Goal: Book appointment/travel/reservation

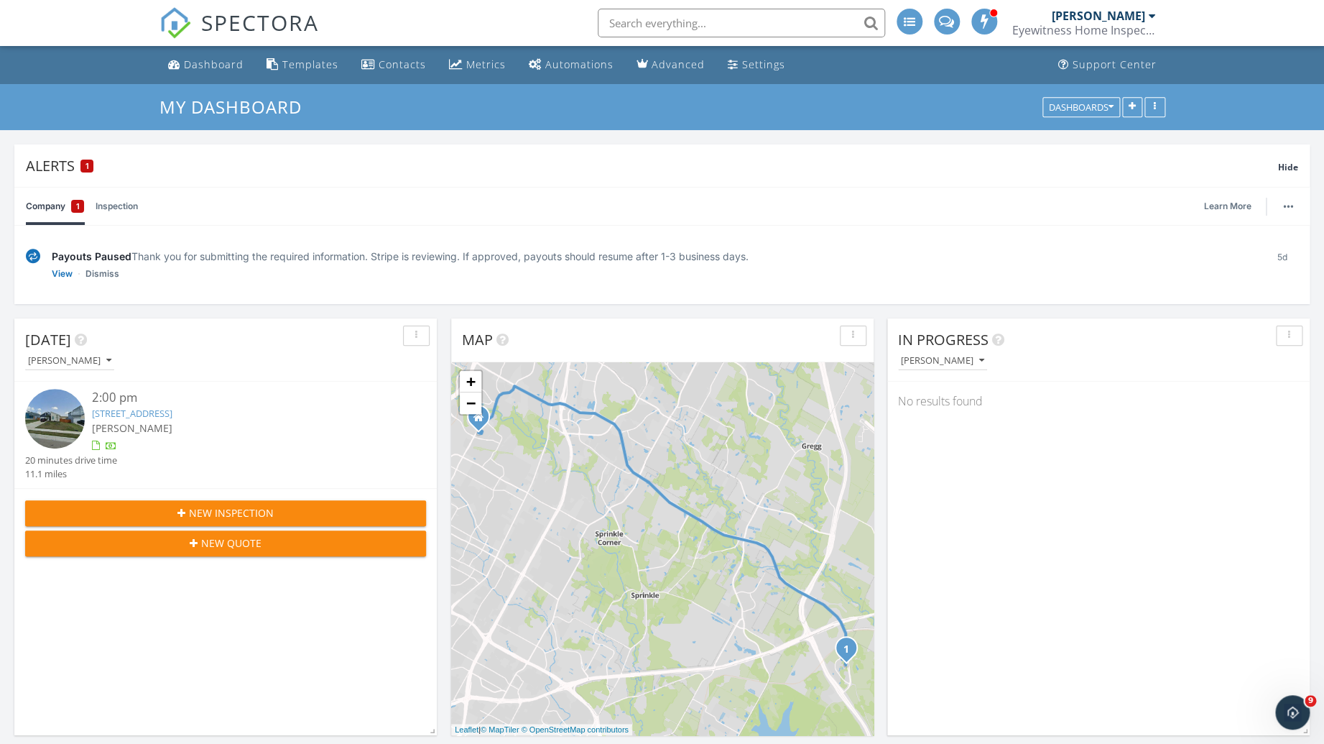
click at [218, 517] on span "New Inspection" at bounding box center [231, 512] width 85 height 15
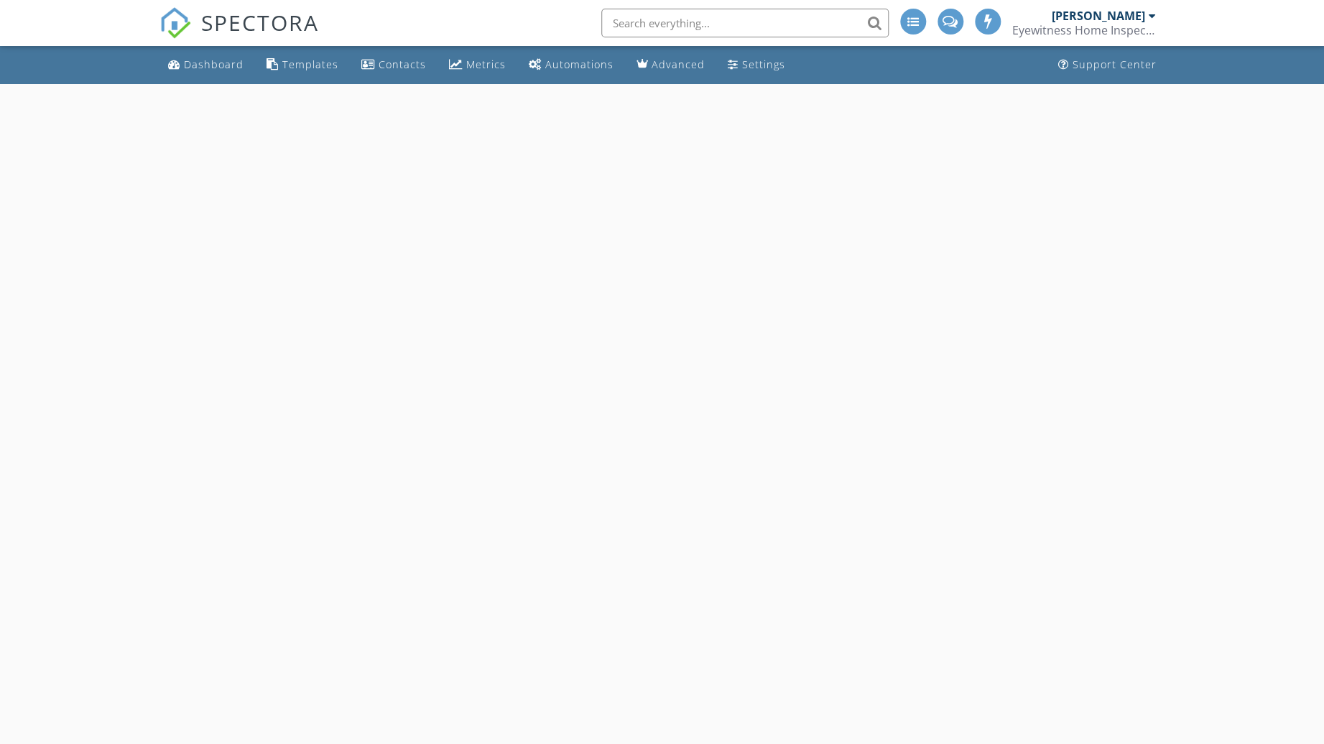
select select "8"
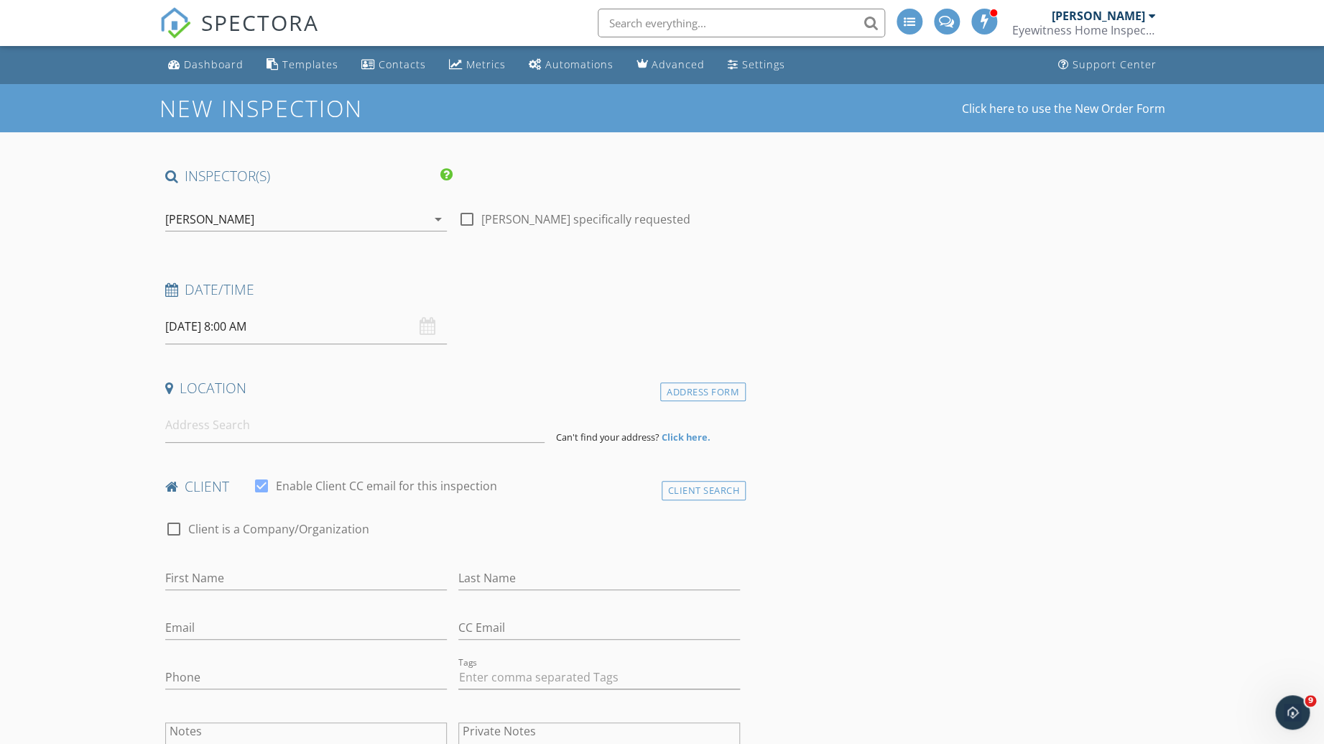
click at [247, 329] on input "[DATE] 8:00 AM" at bounding box center [306, 326] width 282 height 35
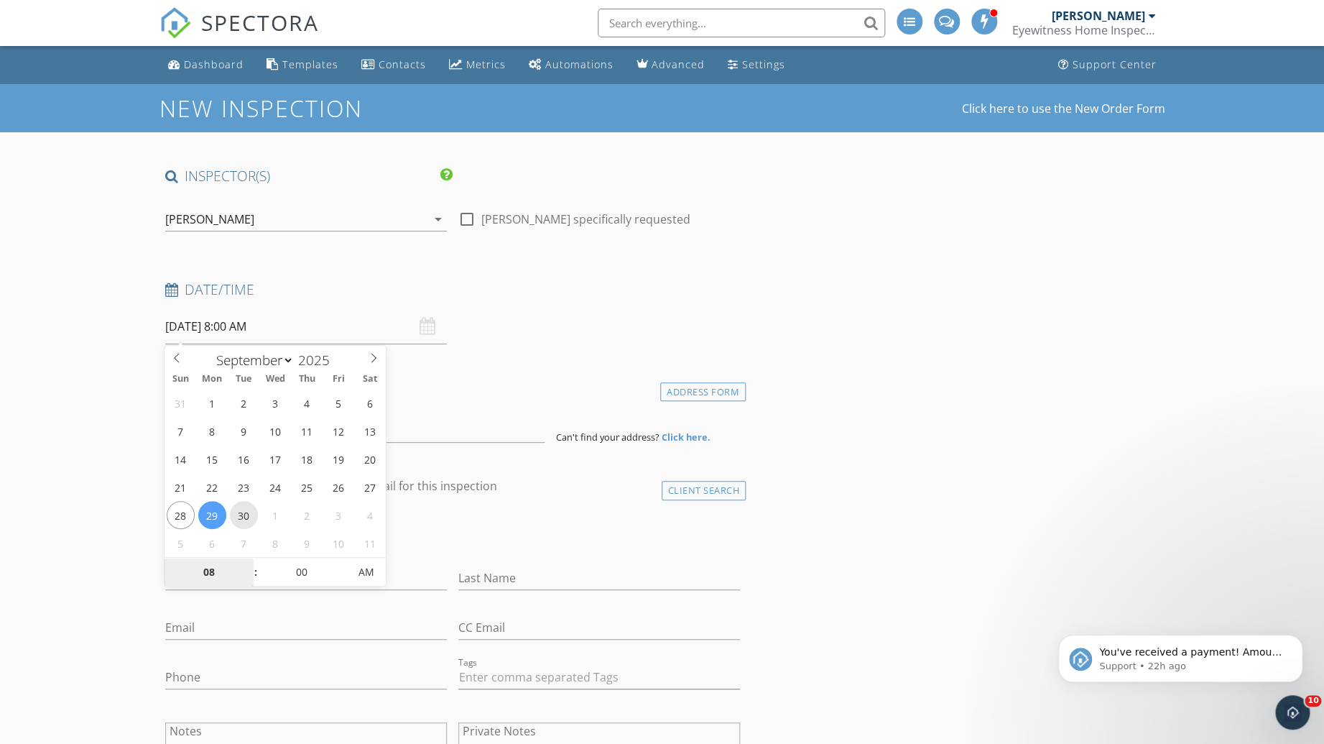
type input "[DATE] 8:00 AM"
type input "09"
type input "[DATE] 9:00 AM"
click at [248, 562] on span at bounding box center [248, 565] width 10 height 14
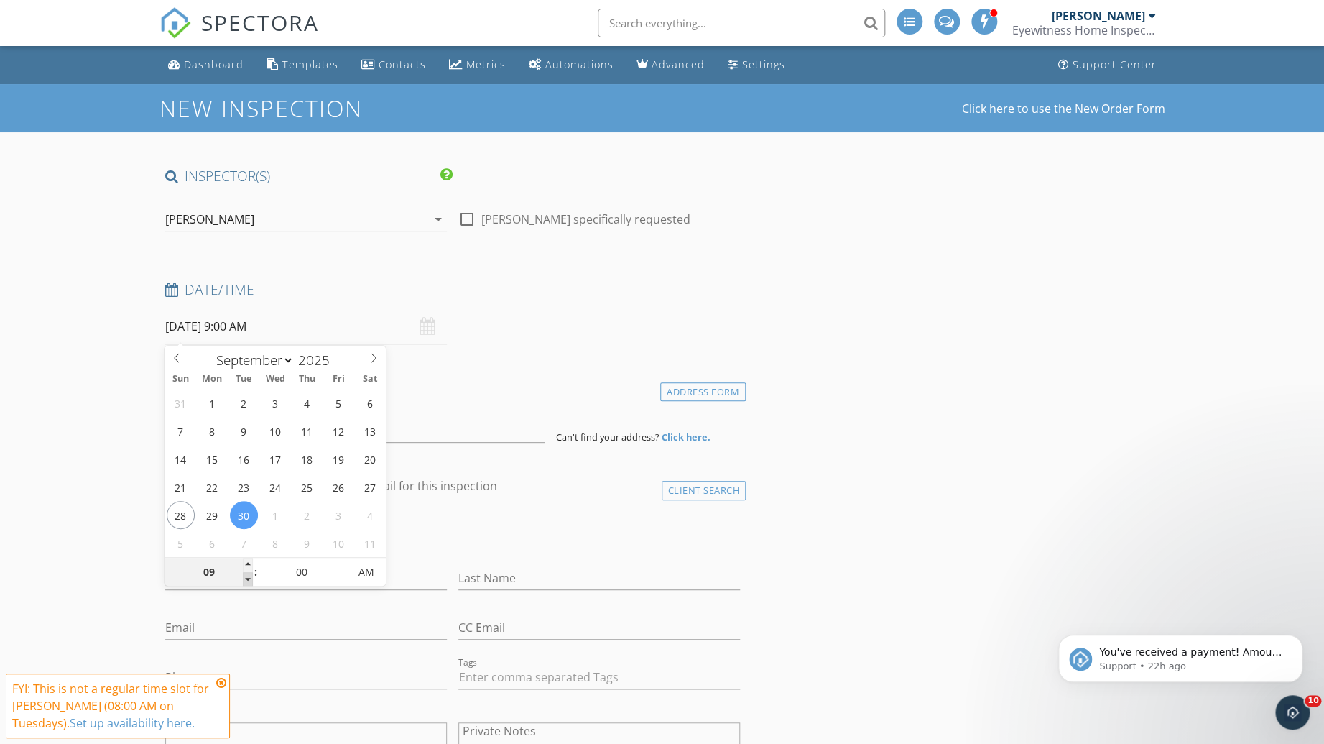
type input "08"
type input "[DATE] 8:00 AM"
click at [247, 578] on span at bounding box center [248, 579] width 10 height 14
type input "05"
type input "[DATE] 8:05 AM"
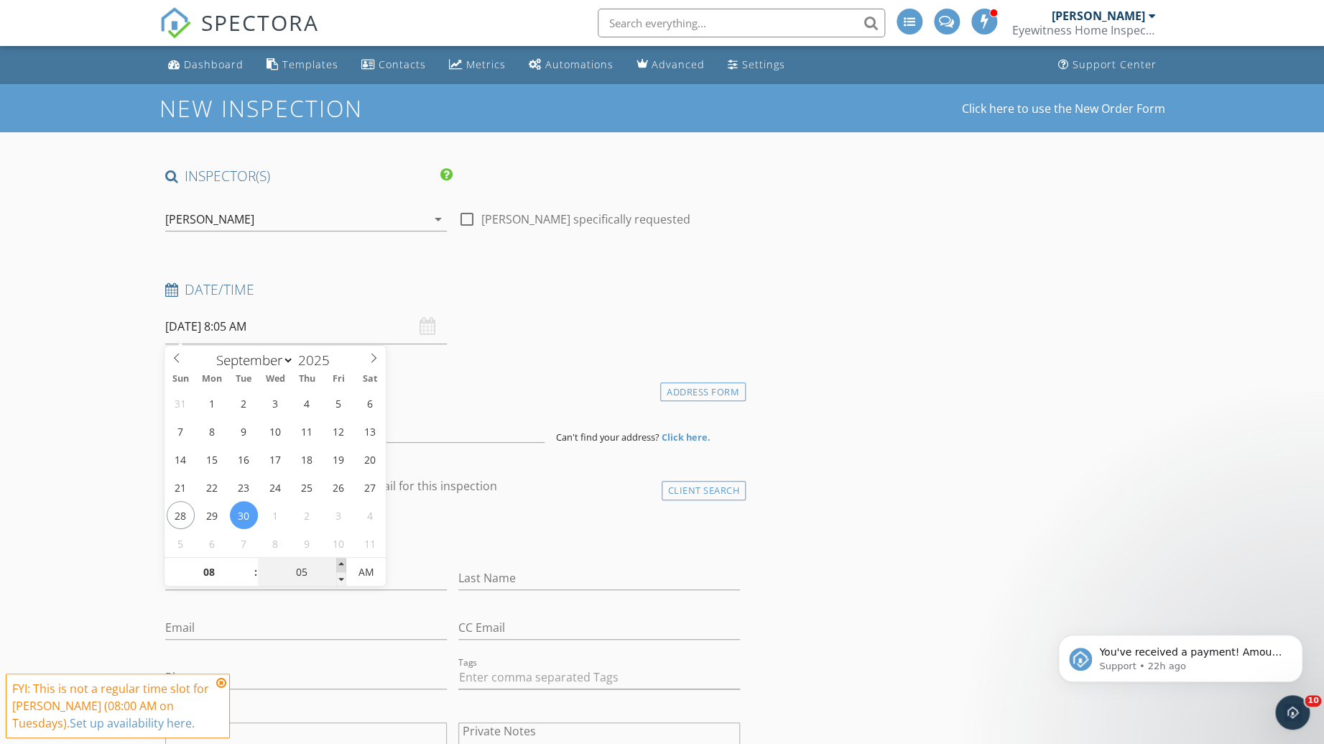
click at [336, 561] on span at bounding box center [341, 565] width 10 height 14
type input "10"
type input "[DATE] 8:10 AM"
click at [336, 561] on span at bounding box center [341, 565] width 10 height 14
type input "15"
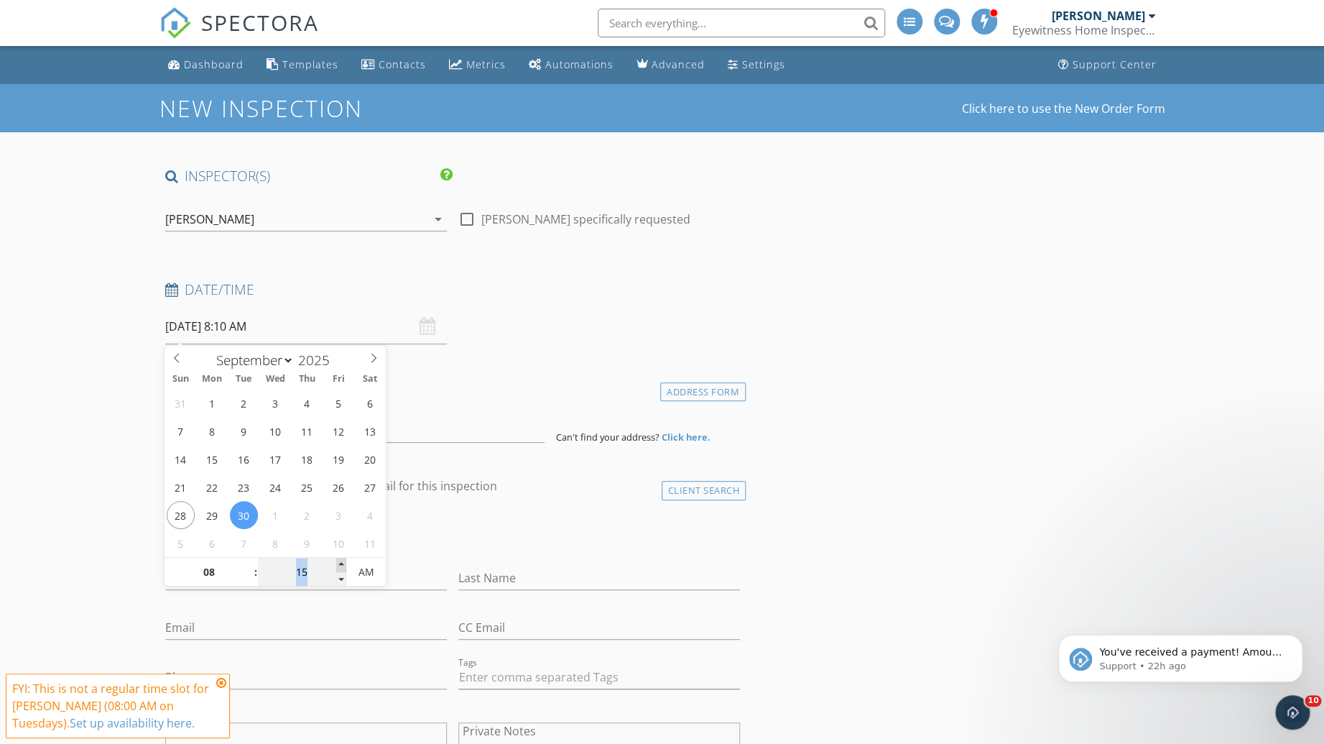
type input "[DATE] 8:15 AM"
click at [341, 562] on span at bounding box center [341, 565] width 10 height 14
type input "20"
type input "[DATE] 8:20 AM"
click at [341, 562] on span at bounding box center [341, 565] width 10 height 14
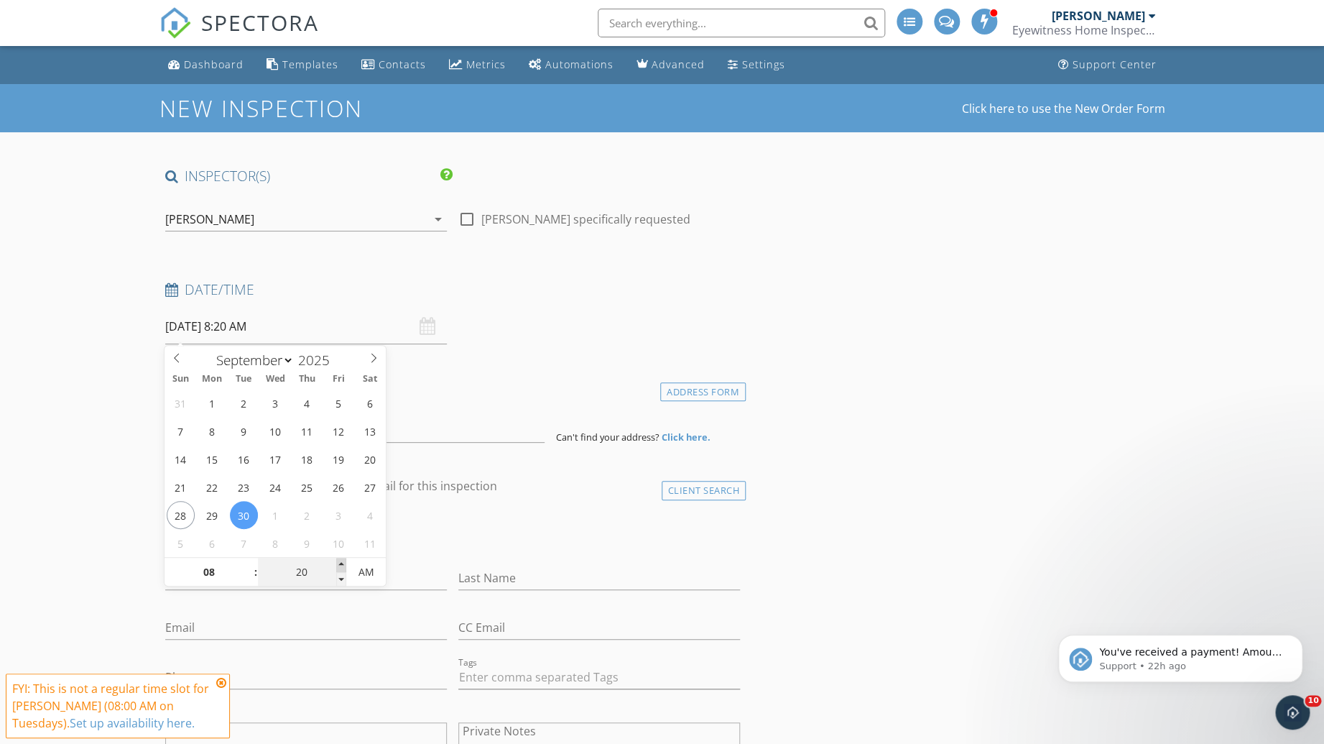
type input "25"
type input "[DATE] 8:25 AM"
click at [341, 562] on span at bounding box center [341, 565] width 10 height 14
type input "30"
type input "[DATE] 8:30 AM"
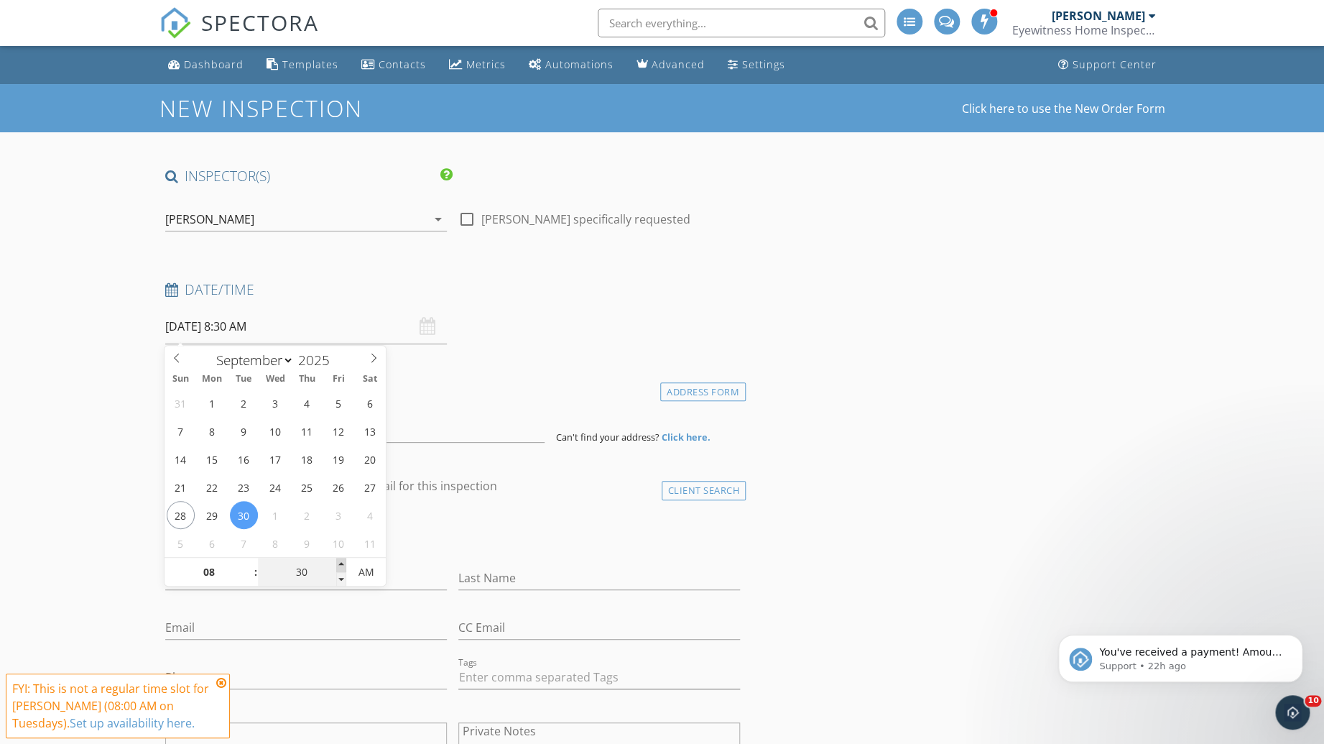
click at [341, 562] on span at bounding box center [341, 565] width 10 height 14
type input "35"
type input "[DATE] 8:35 AM"
click at [341, 562] on span at bounding box center [341, 565] width 10 height 14
type input "30"
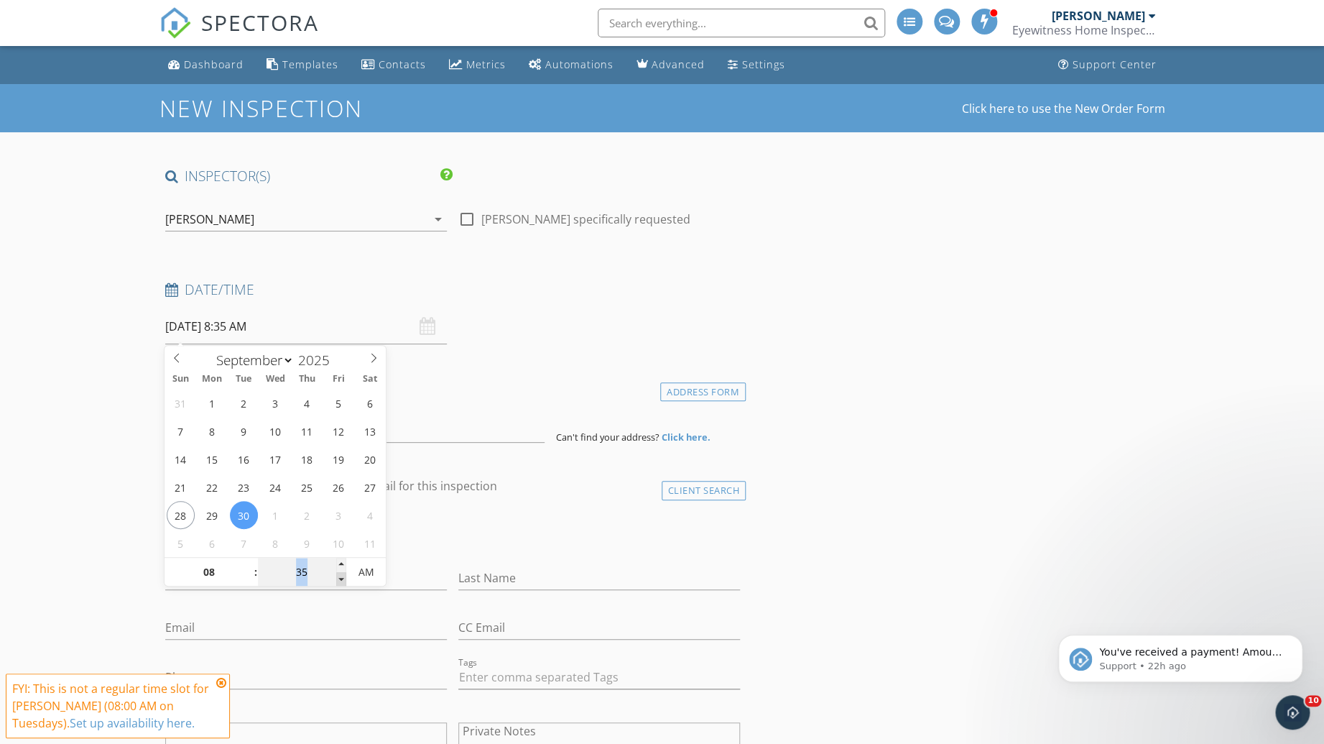
type input "[DATE] 8:30 AM"
click at [338, 579] on span at bounding box center [341, 579] width 10 height 14
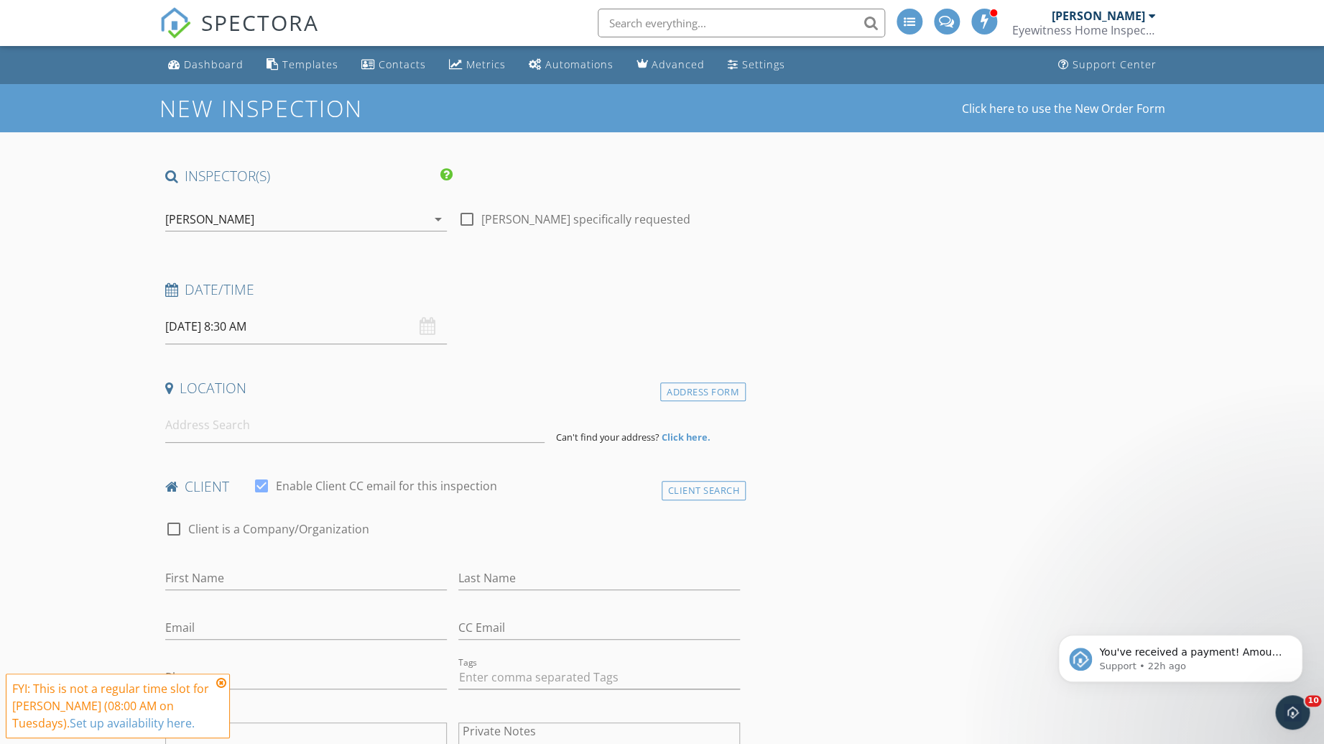
click at [229, 431] on input at bounding box center [354, 424] width 379 height 35
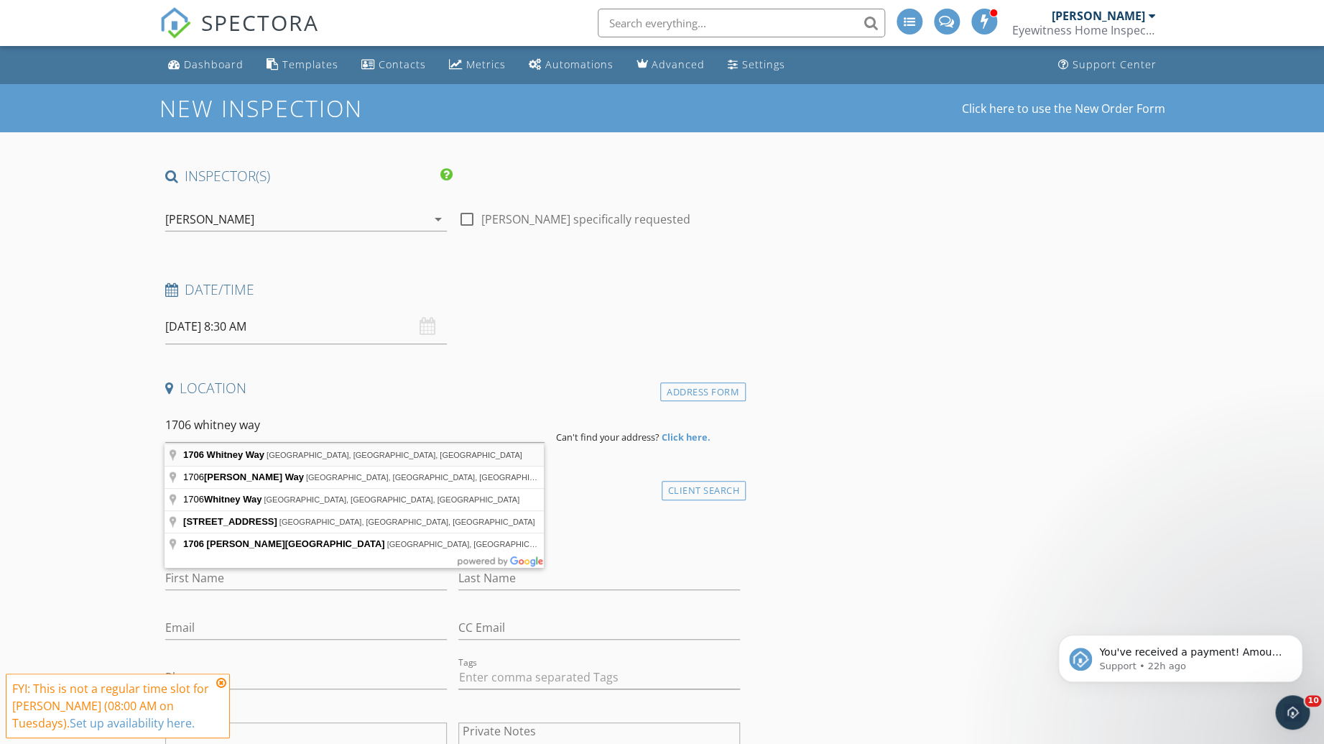
type input "[STREET_ADDRESS]"
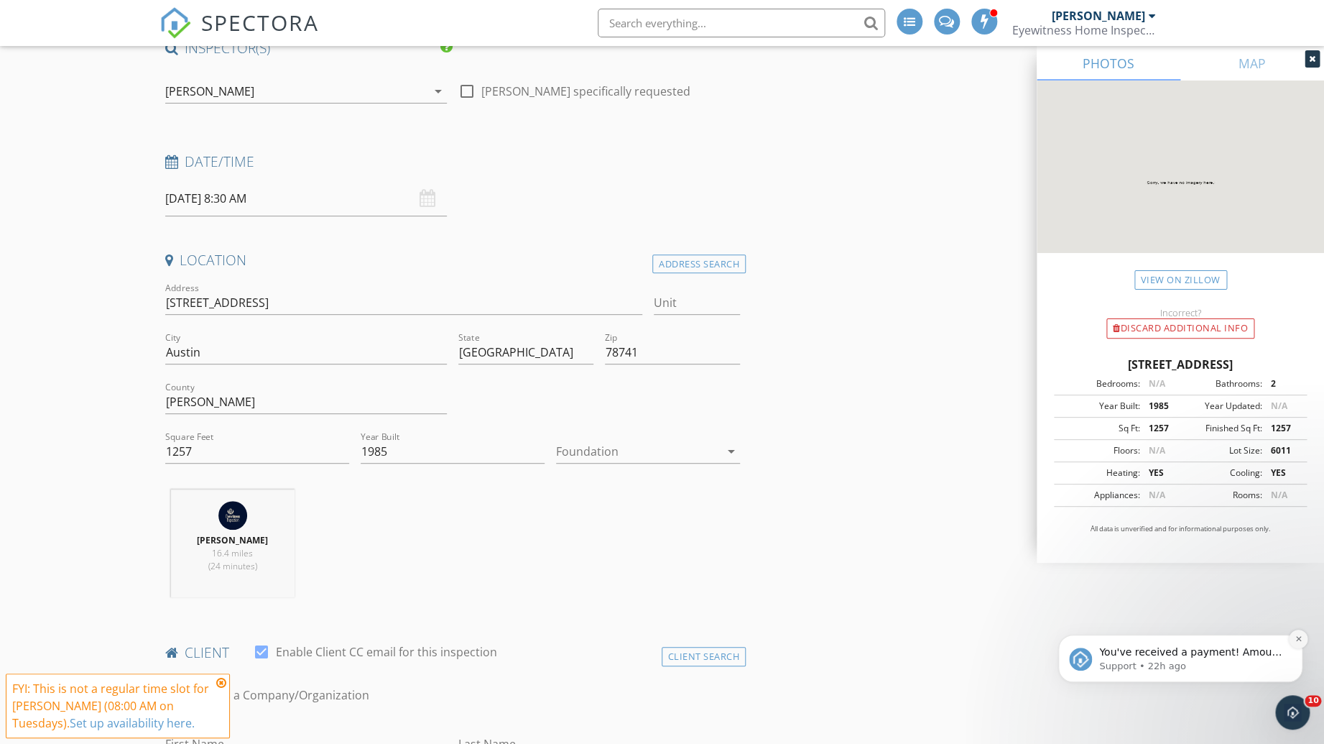
click at [1296, 638] on icon "Dismiss notification" at bounding box center [1299, 639] width 8 height 8
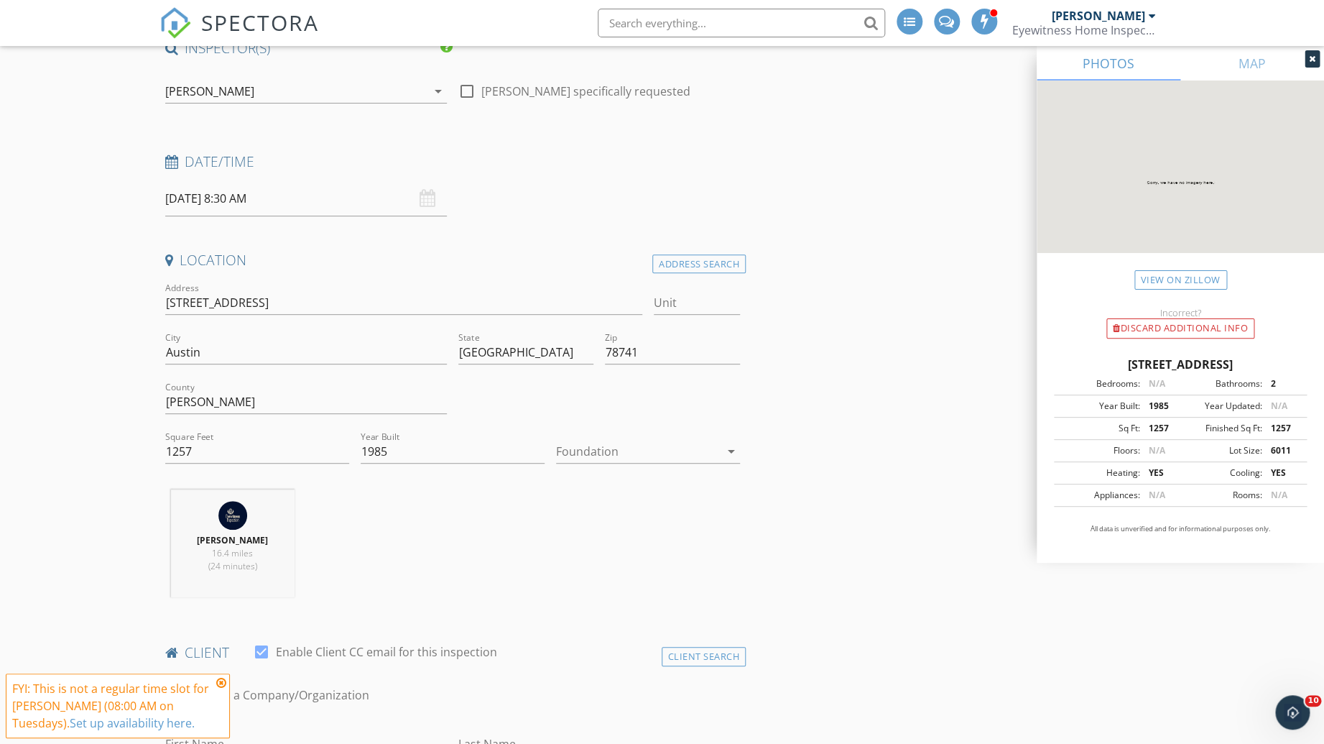
click at [1313, 62] on icon at bounding box center [1312, 59] width 6 height 9
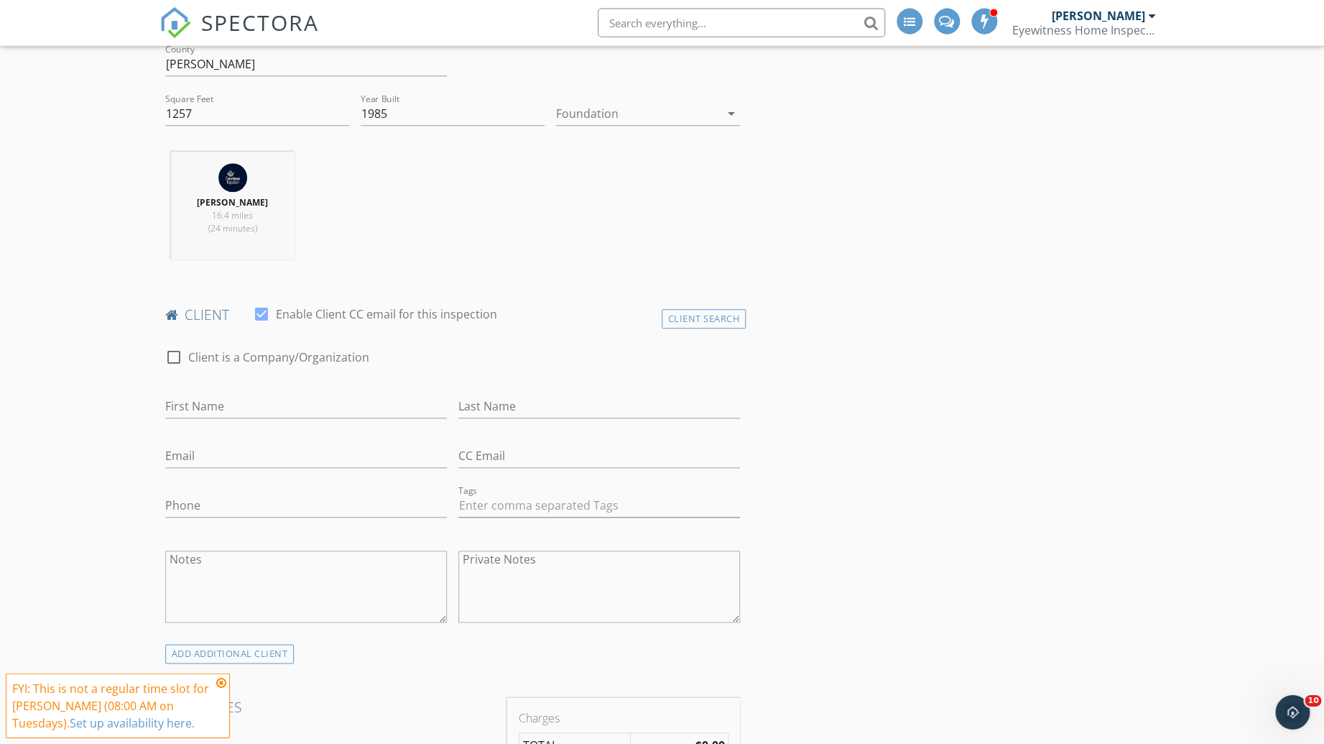
scroll to position [513, 0]
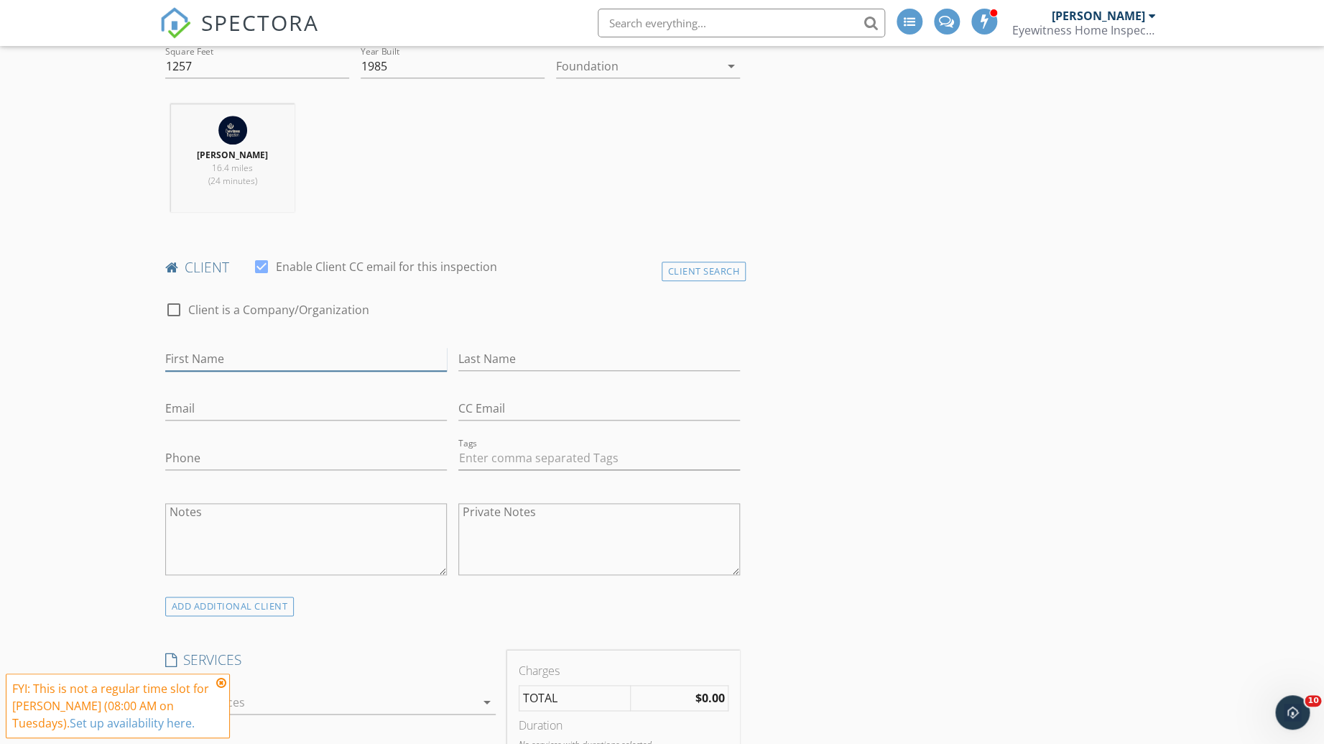
click at [208, 366] on input "First Name" at bounding box center [306, 359] width 282 height 24
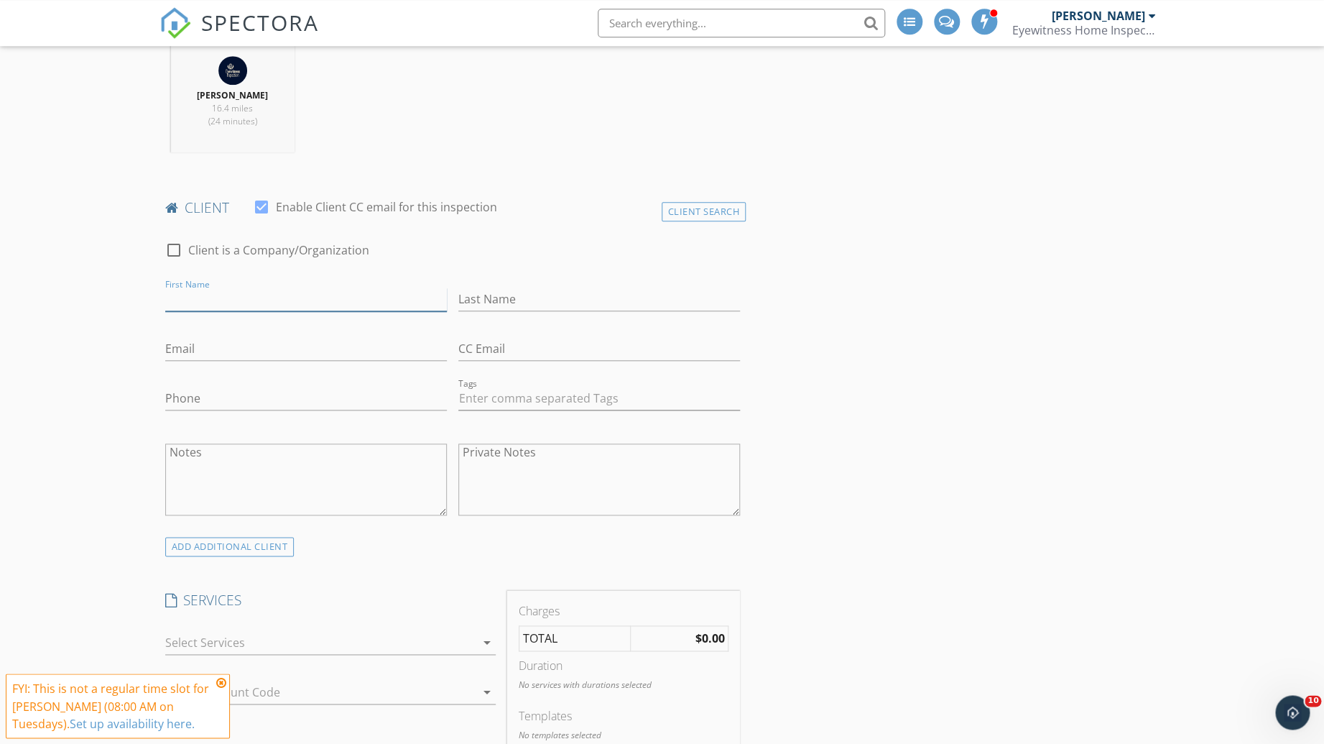
scroll to position [642, 0]
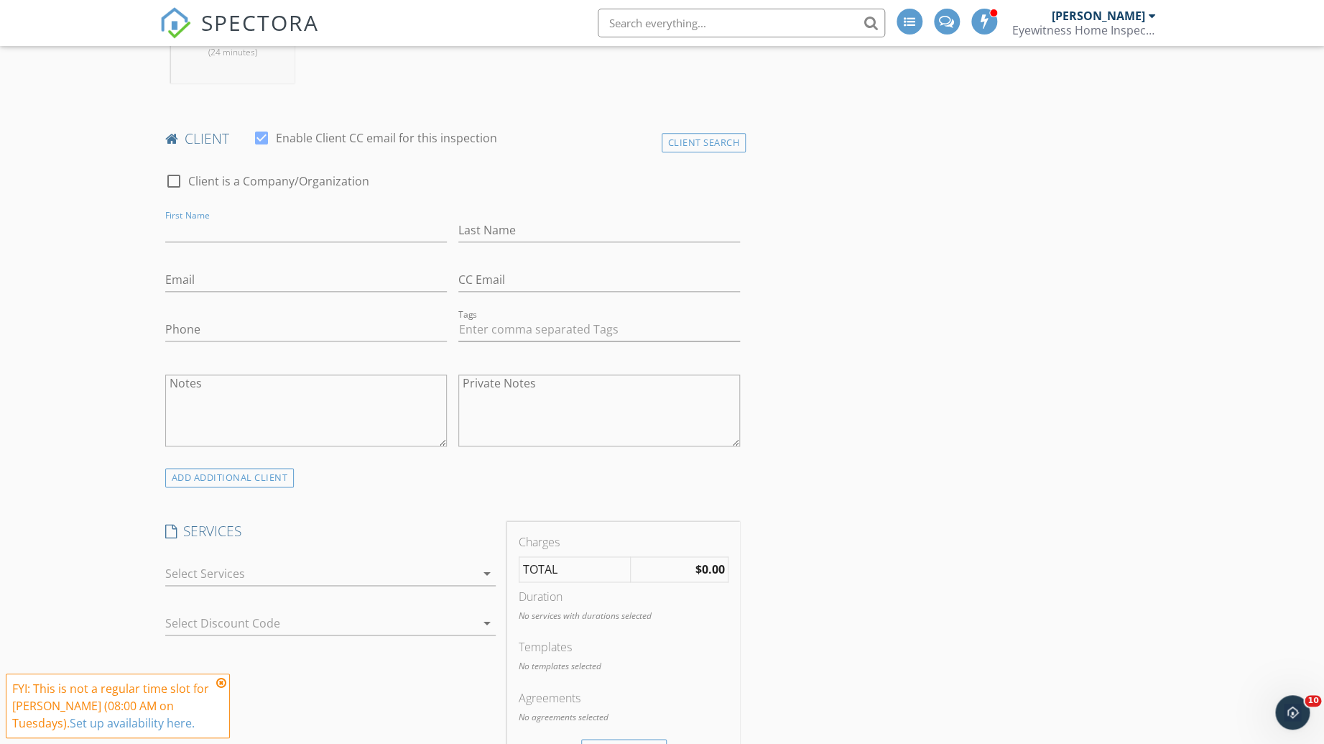
click at [233, 577] on div at bounding box center [320, 573] width 310 height 23
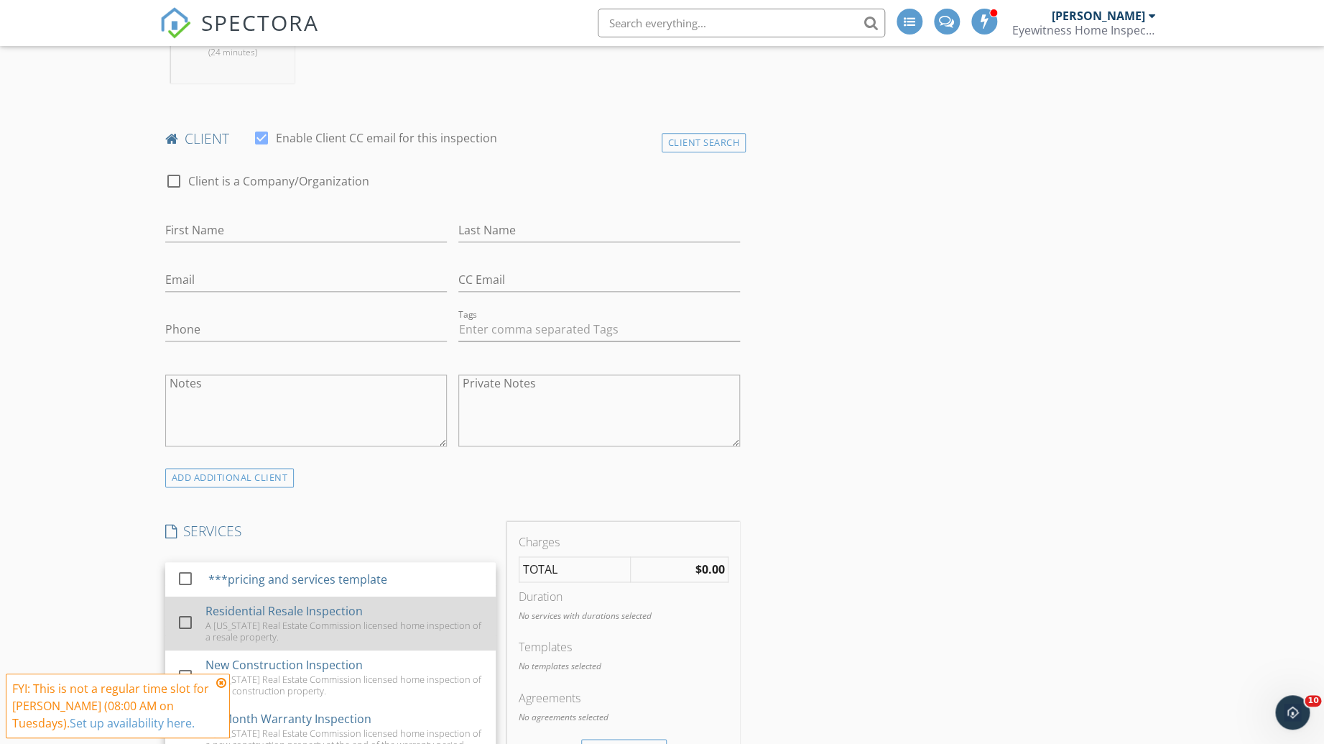
click at [200, 622] on div "check_box_outline_blank Residential Resale Inspection A [US_STATE] Real Estate …" at bounding box center [331, 623] width 308 height 54
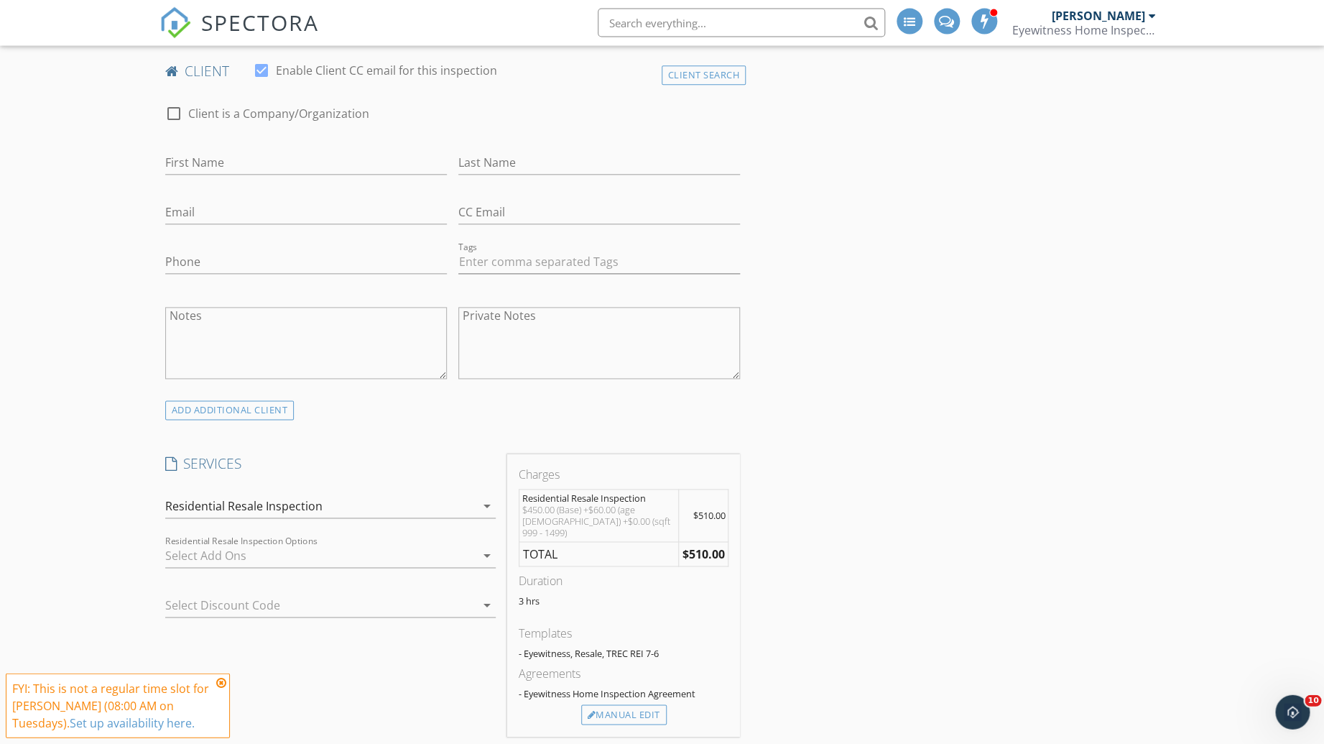
scroll to position [770, 0]
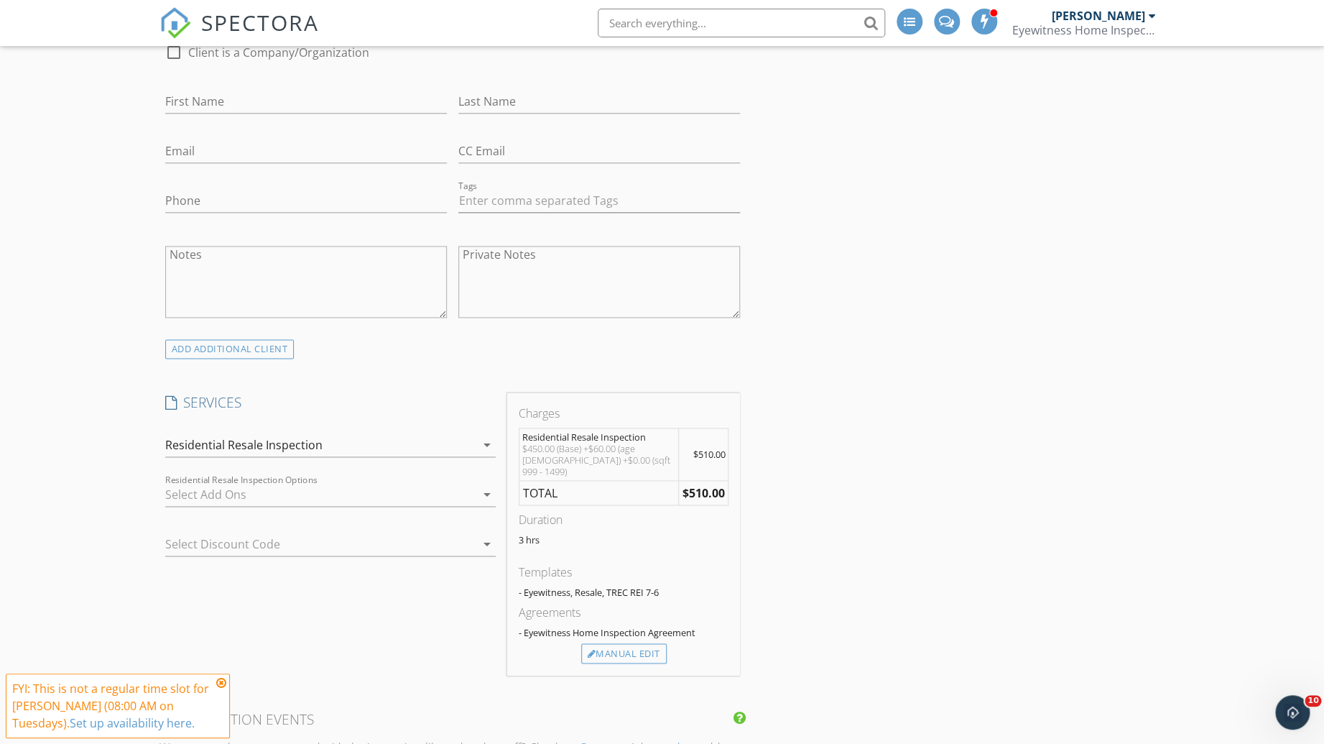
click at [208, 490] on div at bounding box center [320, 494] width 310 height 23
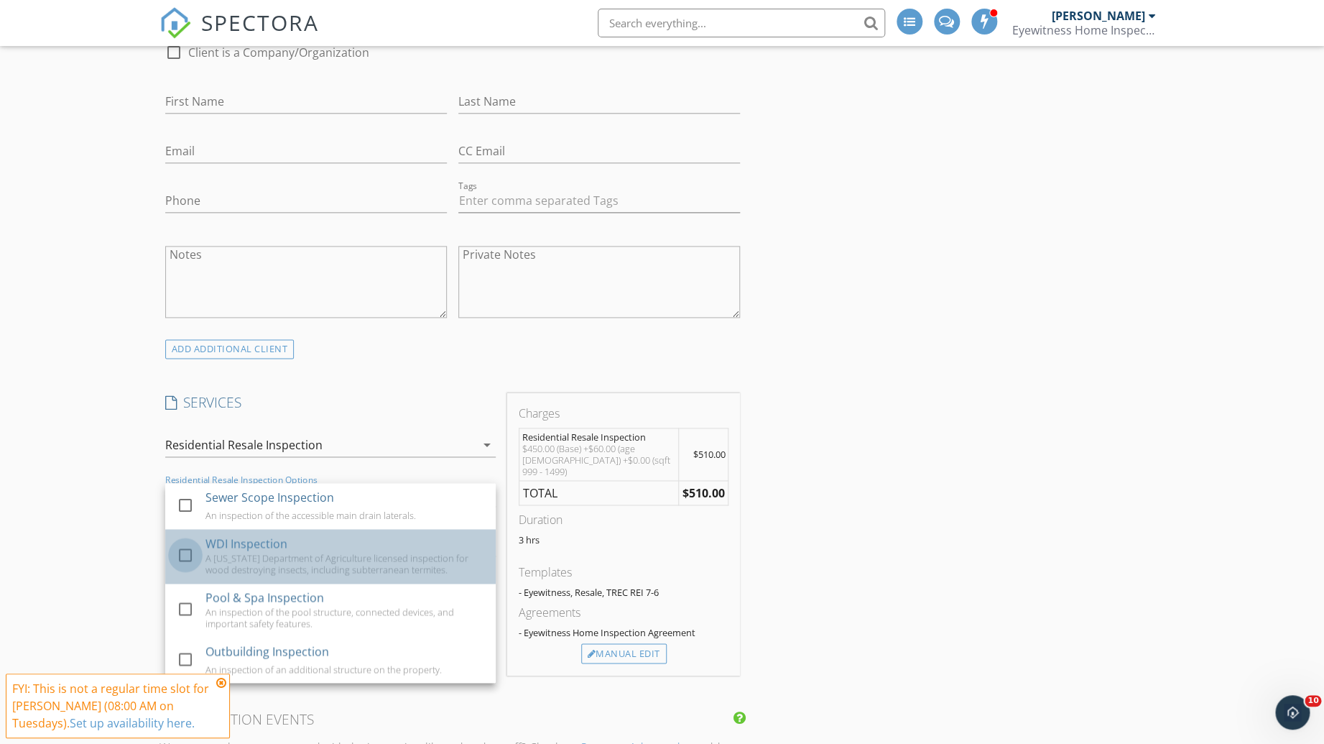
click at [188, 553] on div at bounding box center [185, 555] width 24 height 24
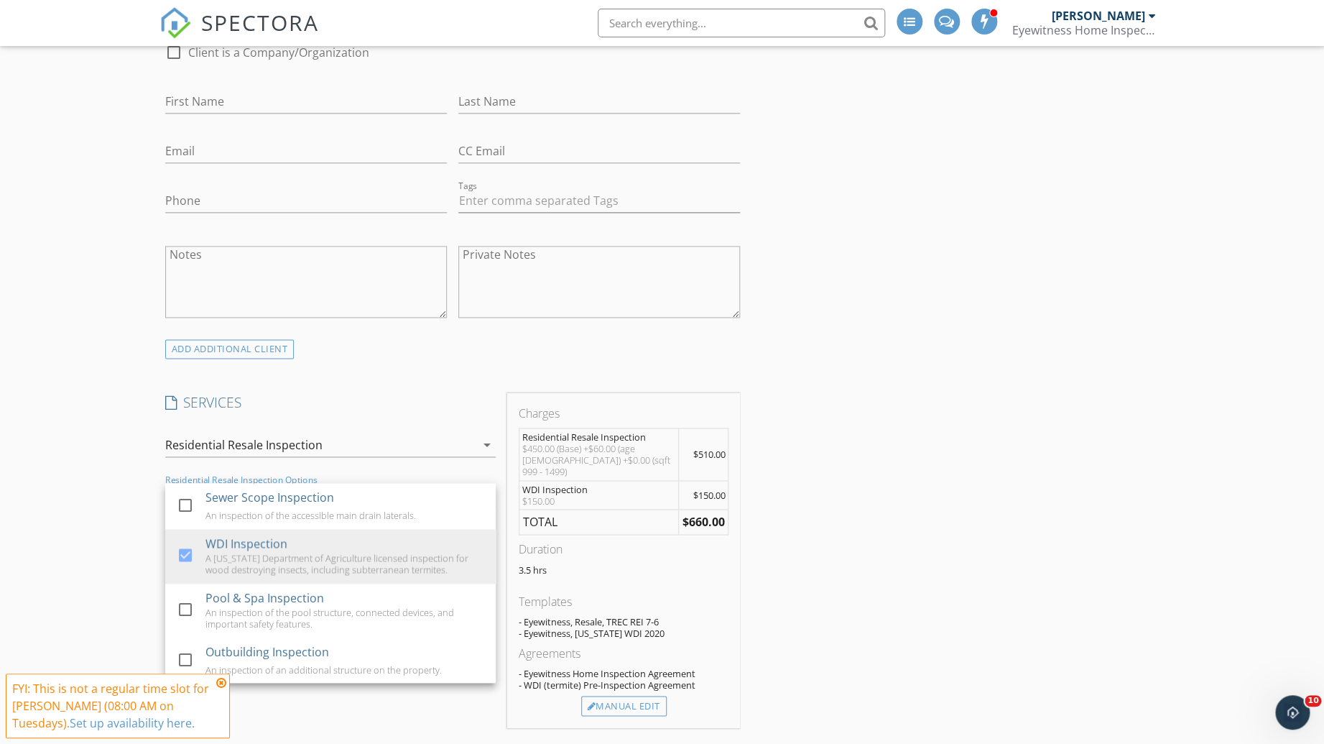
click at [62, 420] on div "New Inspection Click here to use the New Order Form INSPECTOR(S) check_box [PER…" at bounding box center [662, 672] width 1324 height 2716
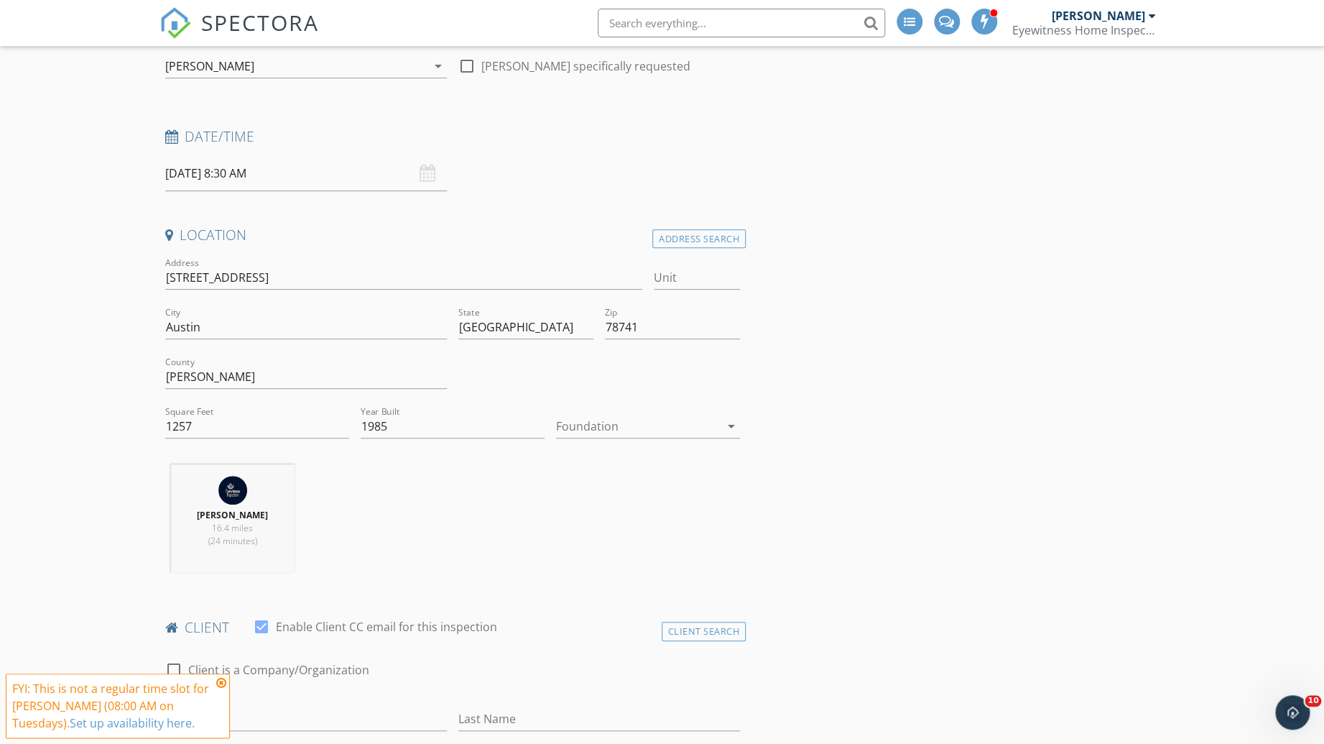
scroll to position [128, 0]
